Goal: Find specific page/section: Find specific page/section

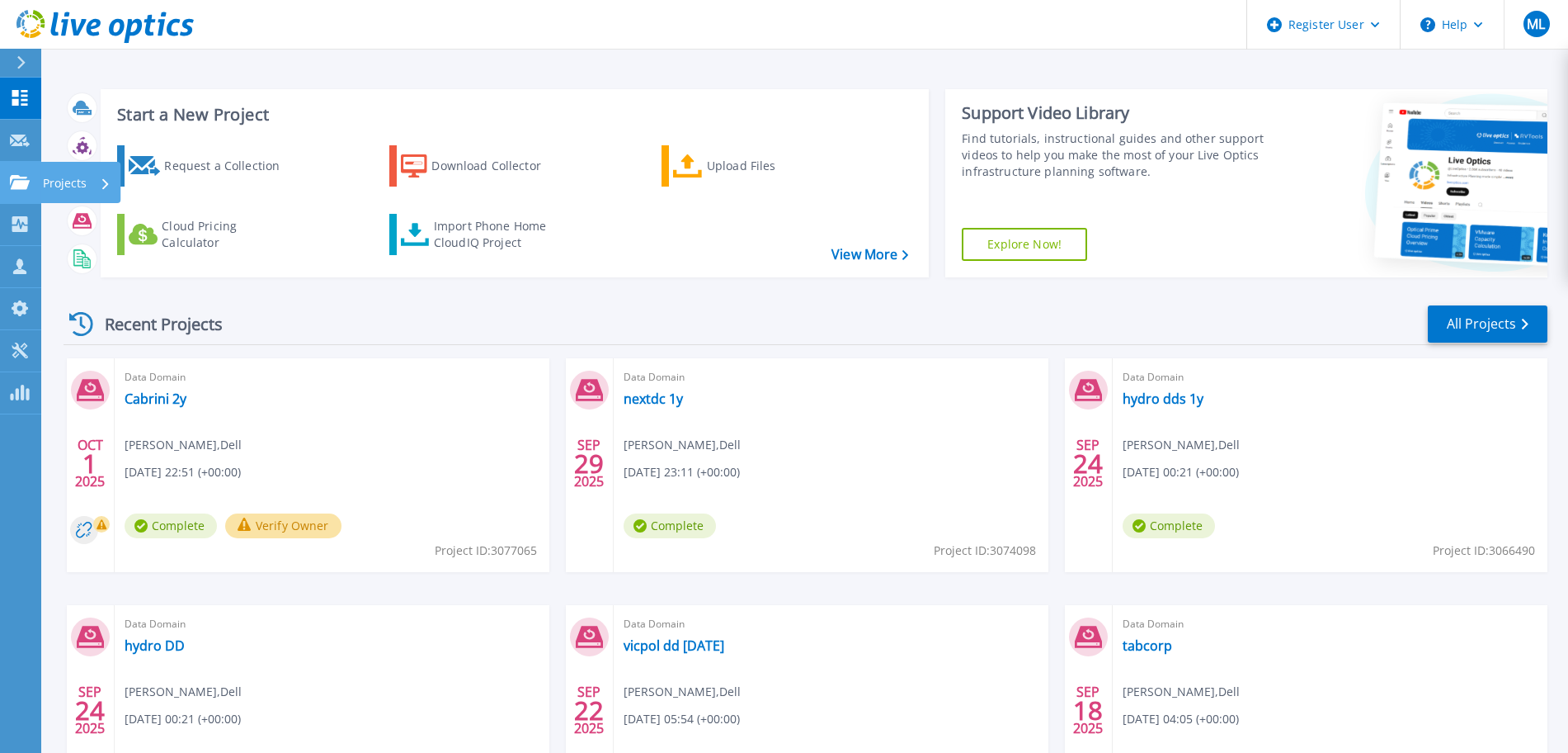
click at [18, 196] on link "Projects Projects" at bounding box center [20, 183] width 42 height 43
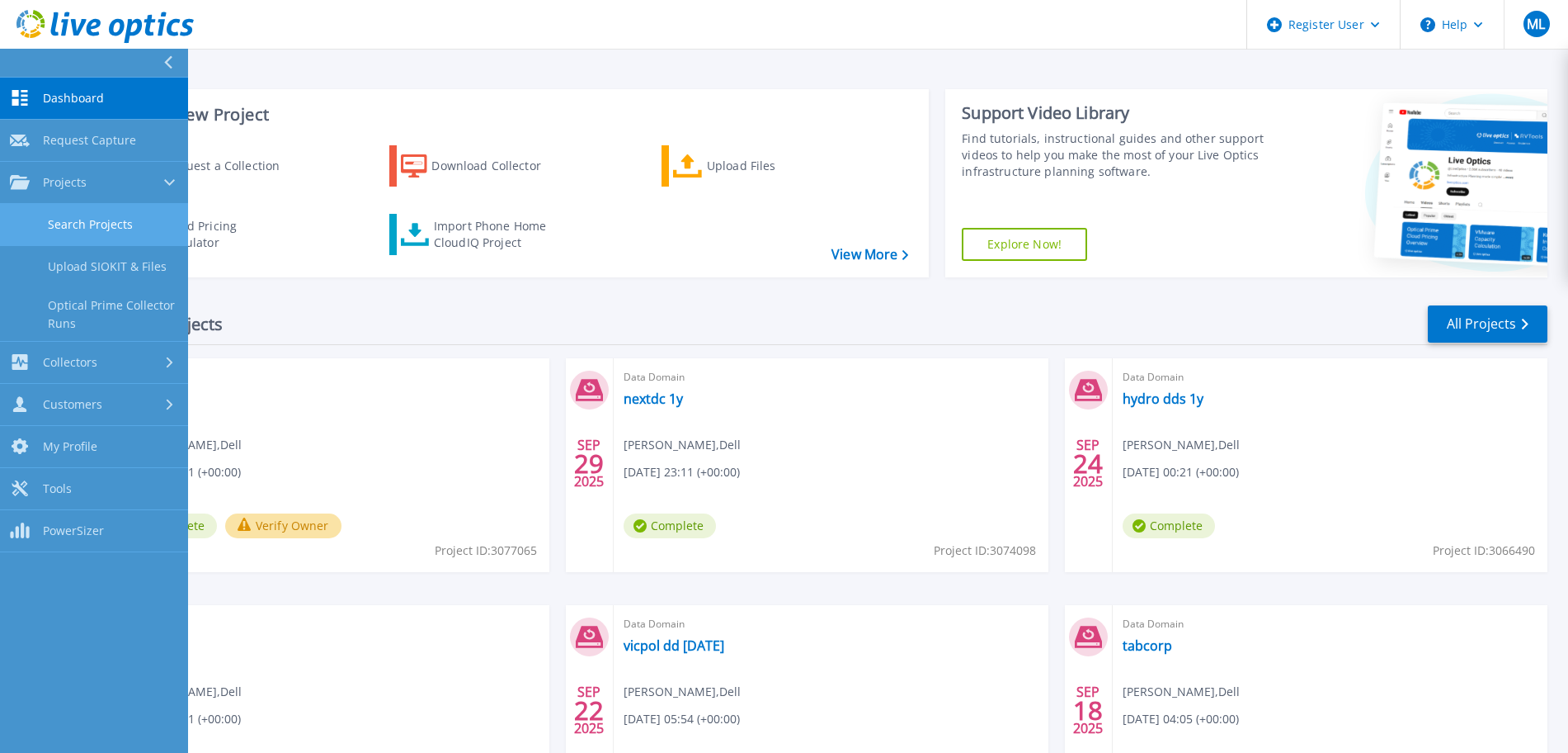
click at [126, 215] on link "Search Projects" at bounding box center [93, 225] width 188 height 43
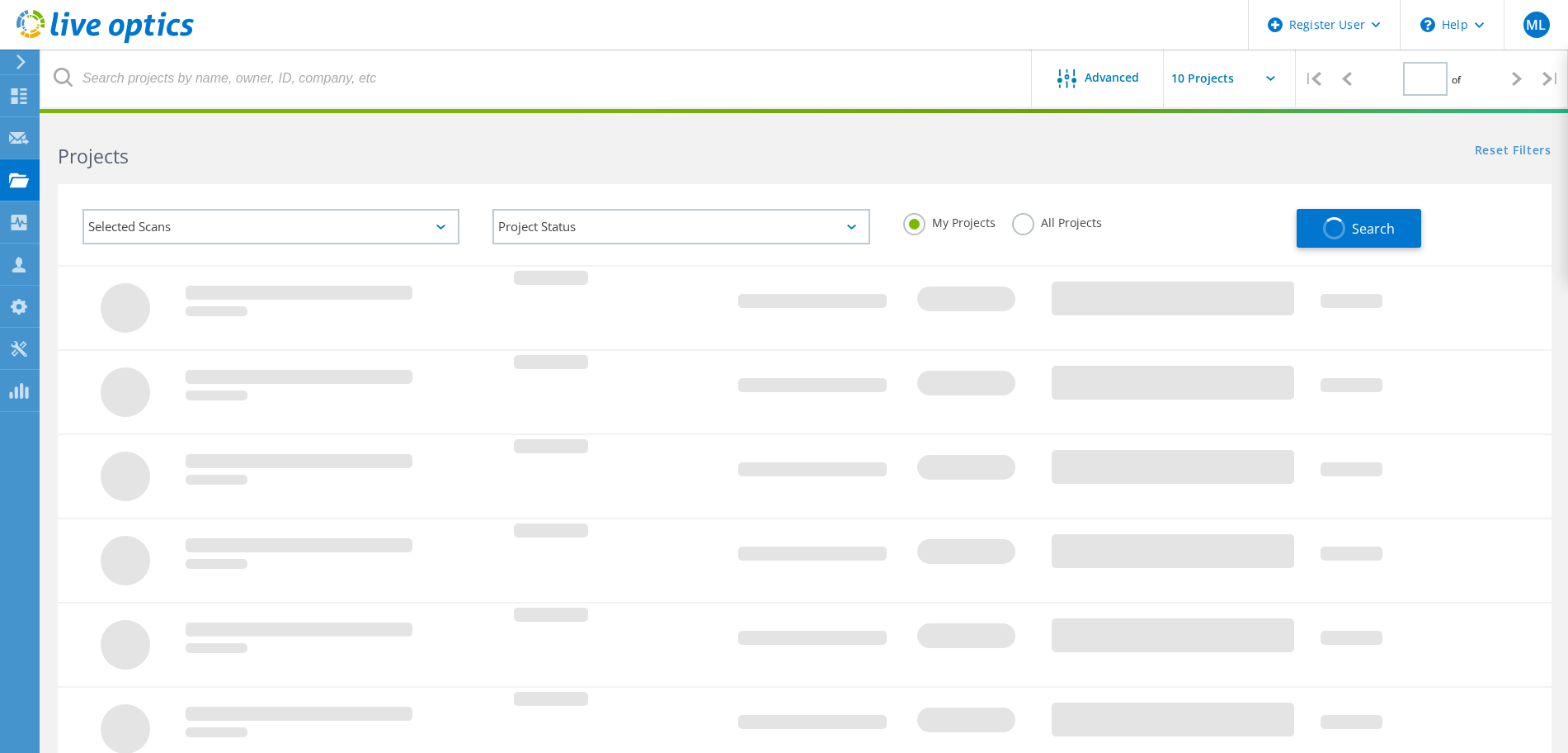
type input "1"
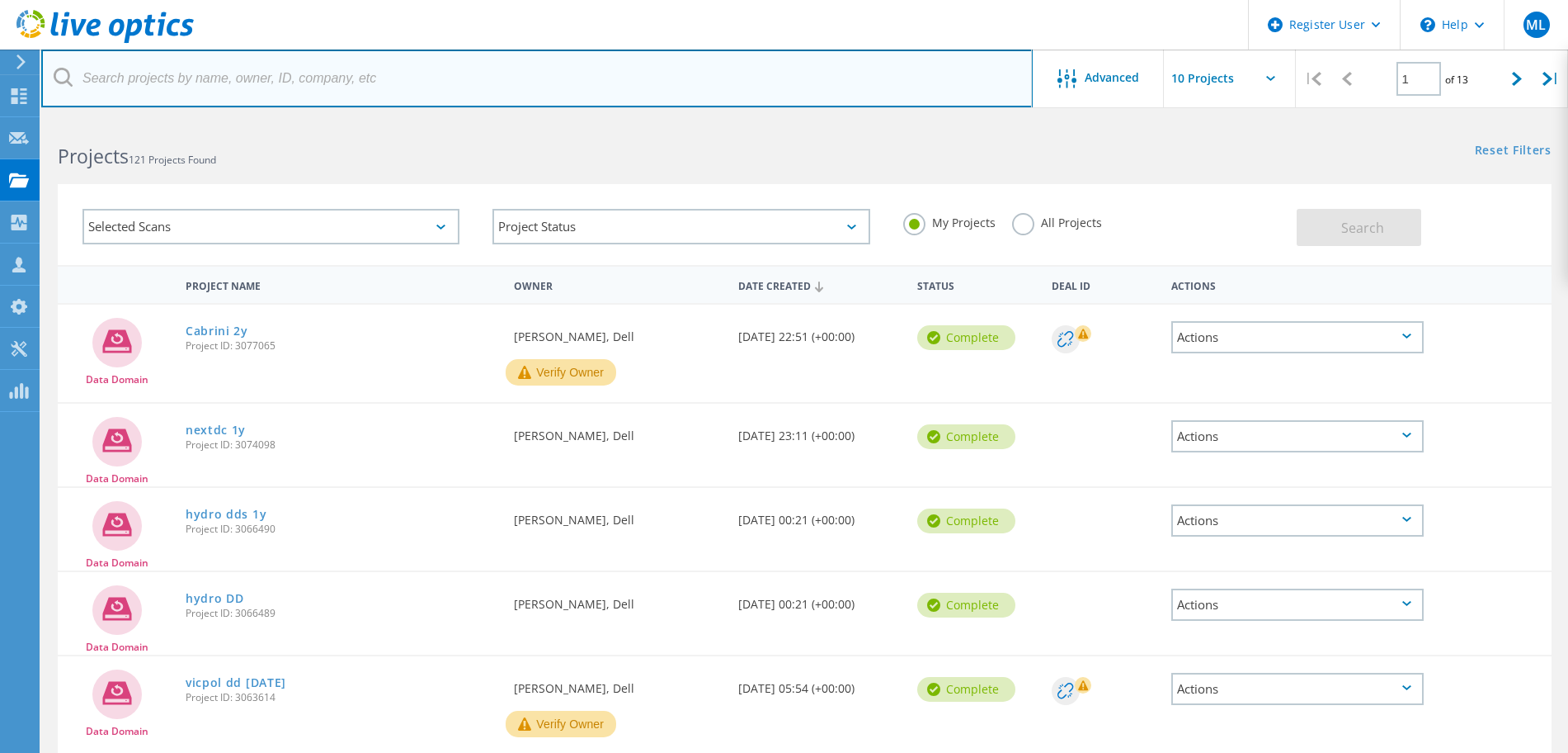
click at [239, 90] on input "text" at bounding box center [537, 79] width 991 height 57
type input "viva"
